Goal: Task Accomplishment & Management: Use online tool/utility

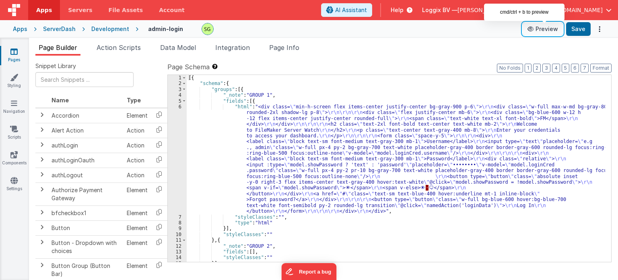
click at [545, 30] on button "Preview" at bounding box center [543, 29] width 40 height 13
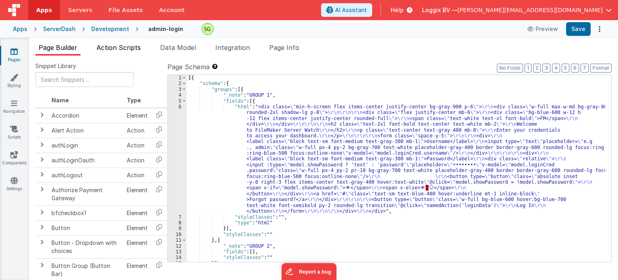
click at [124, 47] on span "Action Scripts" at bounding box center [119, 47] width 44 height 8
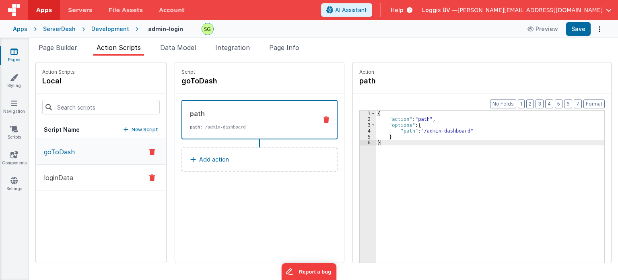
click at [82, 168] on button "loginData" at bounding box center [101, 178] width 130 height 26
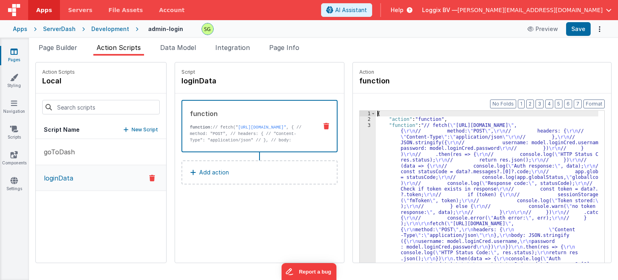
click at [360, 125] on div "3" at bounding box center [368, 220] width 16 height 197
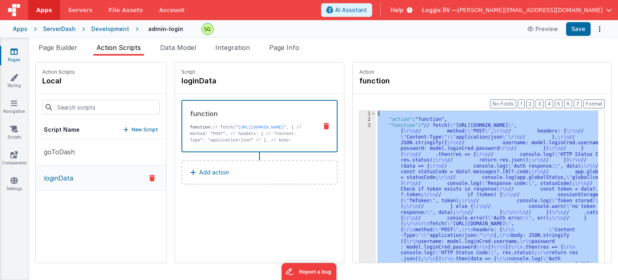
click at [360, 125] on div "3" at bounding box center [368, 220] width 16 height 197
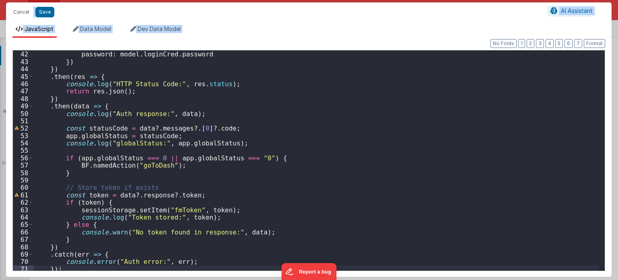
scroll to position [305, 0]
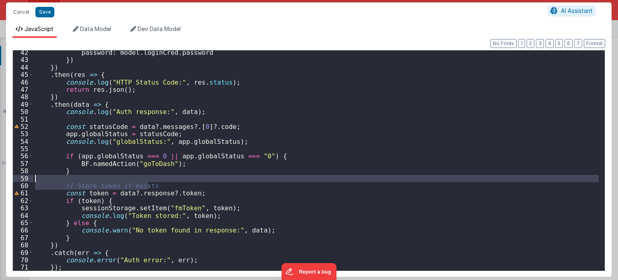
drag, startPoint x: 150, startPoint y: 185, endPoint x: 57, endPoint y: 181, distance: 92.6
click at [57, 181] on div "password : model . loginCred . password }) }) . then ( res => { console . log (…" at bounding box center [316, 166] width 566 height 235
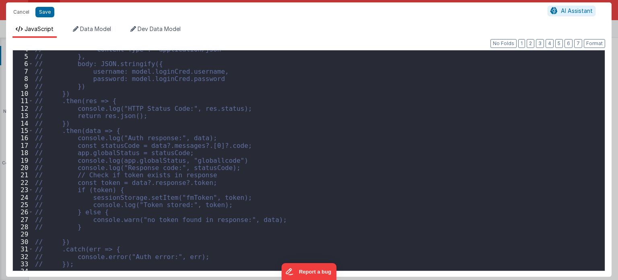
scroll to position [0, 0]
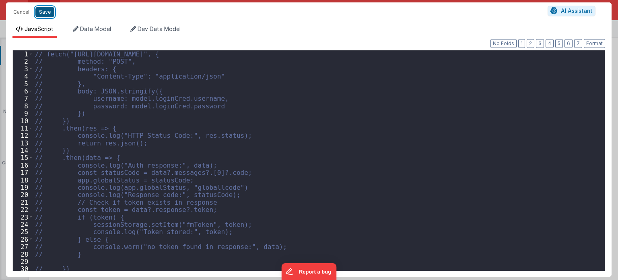
click at [39, 12] on button "Save" at bounding box center [44, 12] width 19 height 10
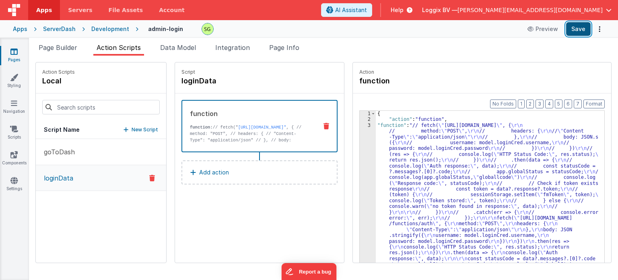
click at [577, 33] on button "Save" at bounding box center [578, 29] width 25 height 14
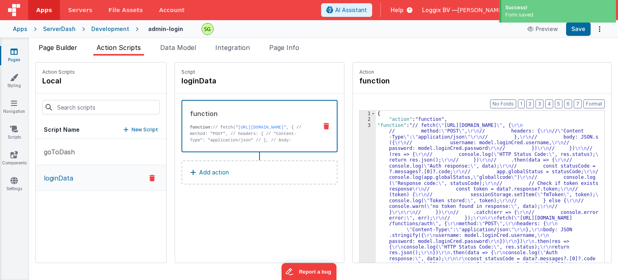
click at [64, 48] on span "Page Builder" at bounding box center [58, 47] width 39 height 8
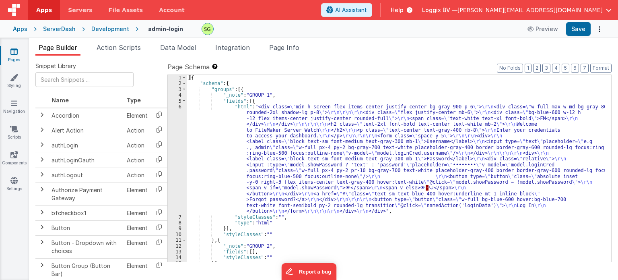
click at [111, 29] on div "Development" at bounding box center [110, 29] width 38 height 8
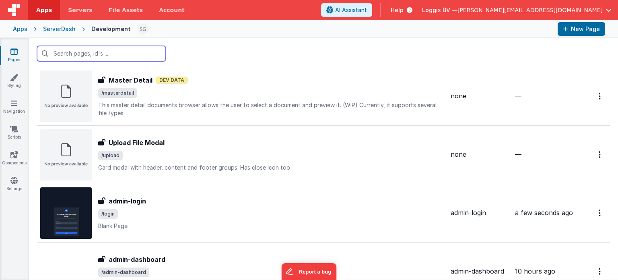
scroll to position [835, 0]
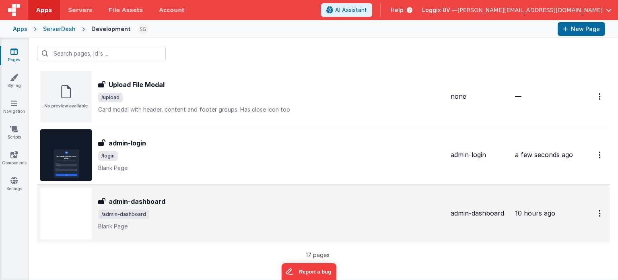
click at [204, 222] on p "Blank Page" at bounding box center [271, 226] width 346 height 8
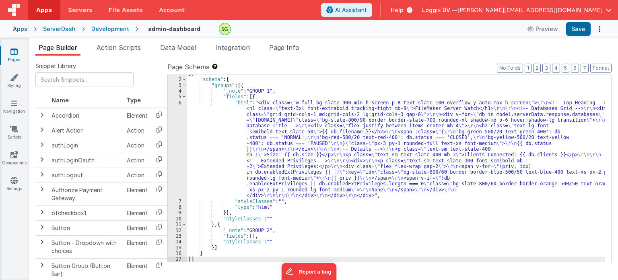
scroll to position [4, 0]
click at [115, 45] on span "Action Scripts" at bounding box center [119, 47] width 44 height 8
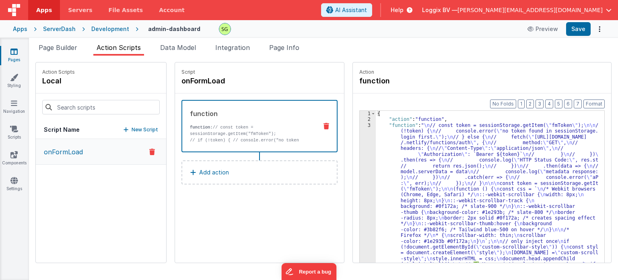
click at [361, 123] on div "3" at bounding box center [368, 220] width 16 height 197
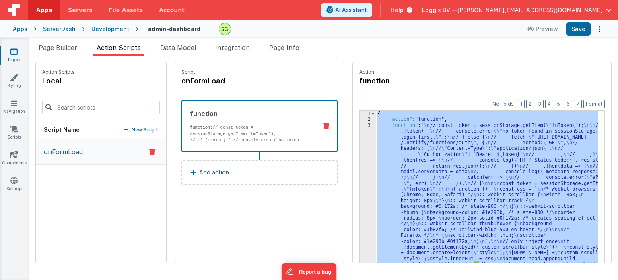
click at [361, 123] on div "3" at bounding box center [368, 220] width 16 height 197
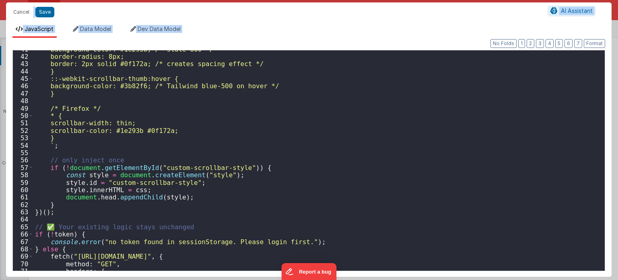
scroll to position [301, 0]
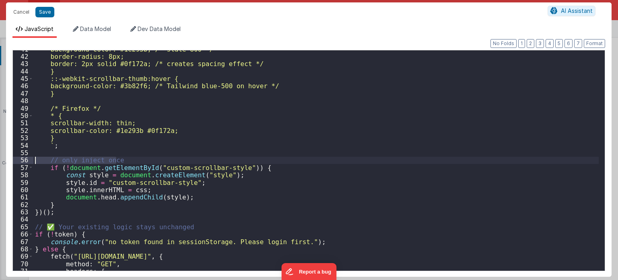
drag, startPoint x: 124, startPoint y: 160, endPoint x: 31, endPoint y: 161, distance: 93.4
click at [31, 161] on div "41 42 43 44 45 46 47 48 49 50 51 52 53 54 55 56 57 58 59 60 61 62 63 64 65 66 6…" at bounding box center [308, 160] width 593 height 221
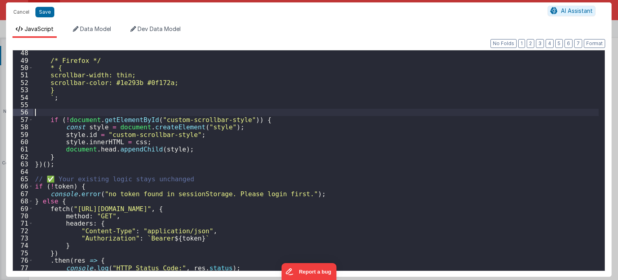
scroll to position [361, 0]
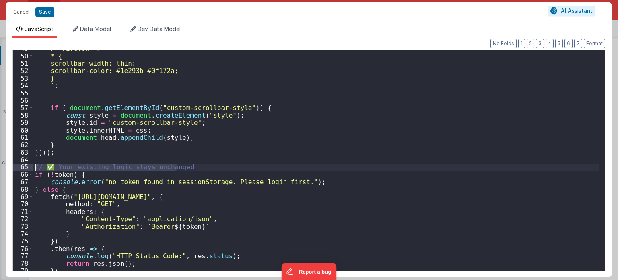
drag, startPoint x: 187, startPoint y: 170, endPoint x: 2, endPoint y: 166, distance: 185.1
click at [2, 166] on div "Cancel Save AI Assistant JavaScript Data Model Dev Data Model Format 7 6 5 4 3 …" at bounding box center [309, 140] width 618 height 280
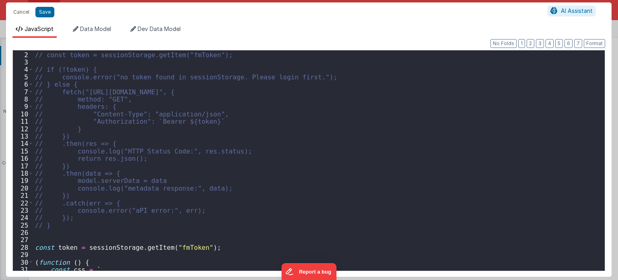
scroll to position [0, 0]
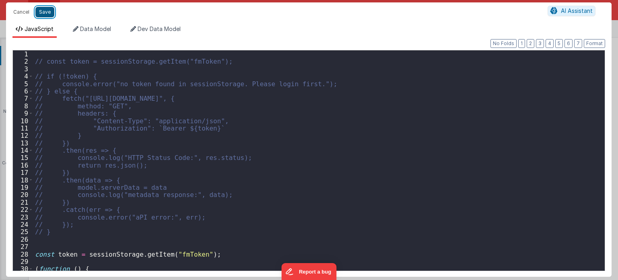
click at [40, 9] on button "Save" at bounding box center [44, 12] width 19 height 10
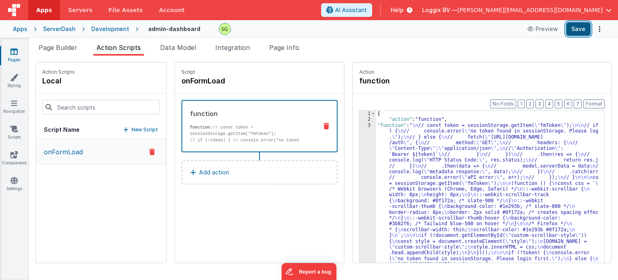
click at [573, 30] on button "Save" at bounding box center [578, 29] width 25 height 14
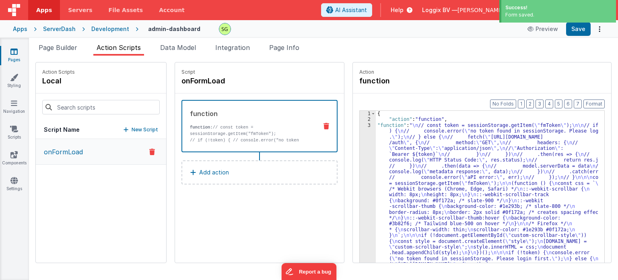
click at [101, 28] on div "Development" at bounding box center [110, 29] width 38 height 8
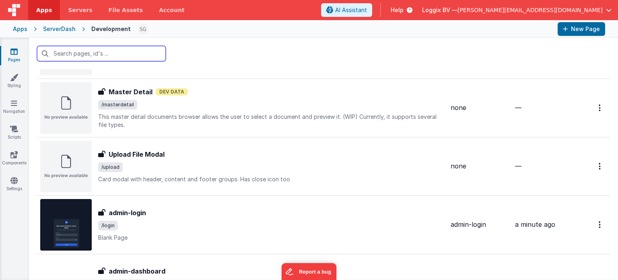
scroll to position [835, 0]
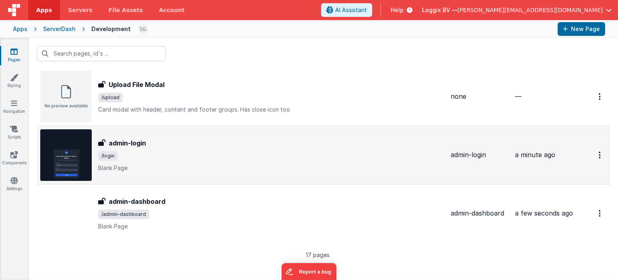
click at [185, 168] on p "Blank Page" at bounding box center [271, 168] width 346 height 8
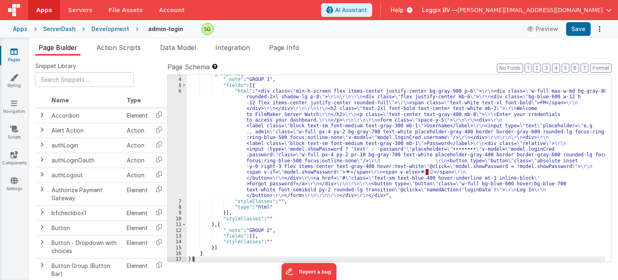
click at [227, 257] on div ""groups" : [{ "_note" : "GROUP 1" , "fields" : [{ "html" : "<div class= \" min-…" at bounding box center [396, 170] width 418 height 199
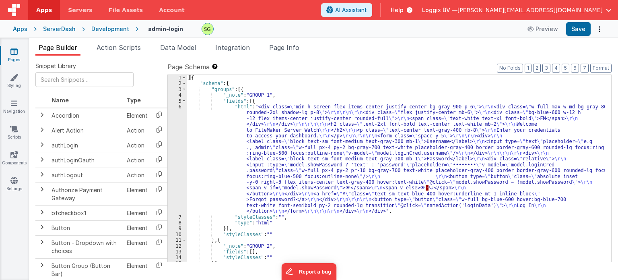
scroll to position [16, 0]
